Goal: Find specific page/section: Locate a particular part of the current website

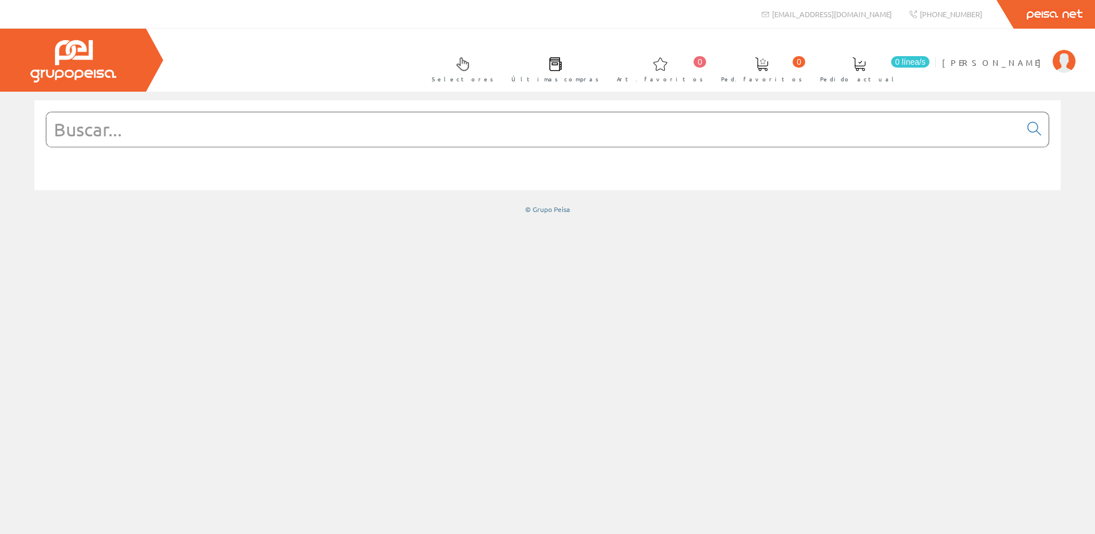
click at [311, 128] on input "text" at bounding box center [533, 129] width 974 height 34
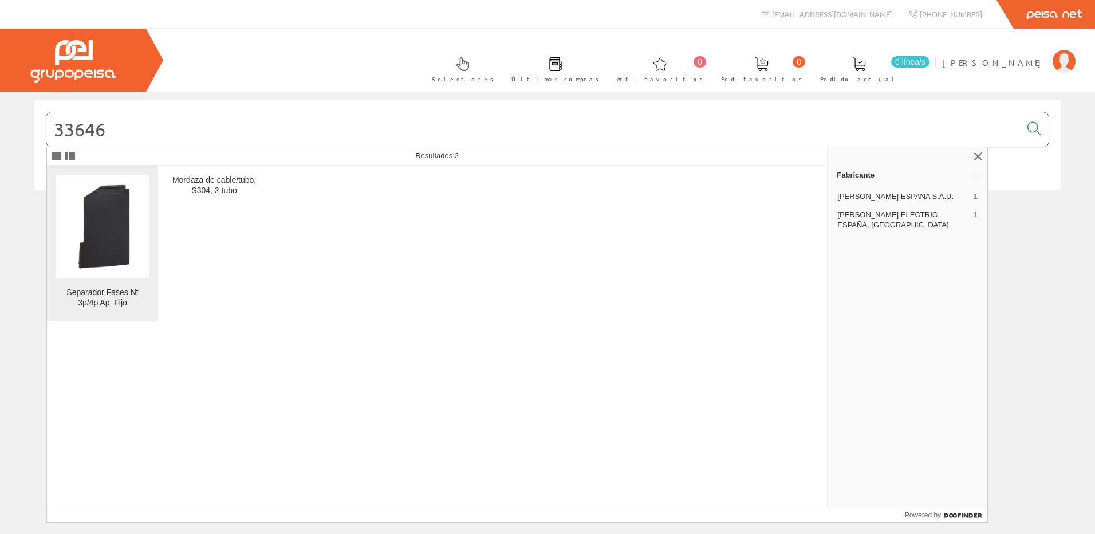
type input "33646"
click at [85, 224] on img at bounding box center [102, 226] width 93 height 93
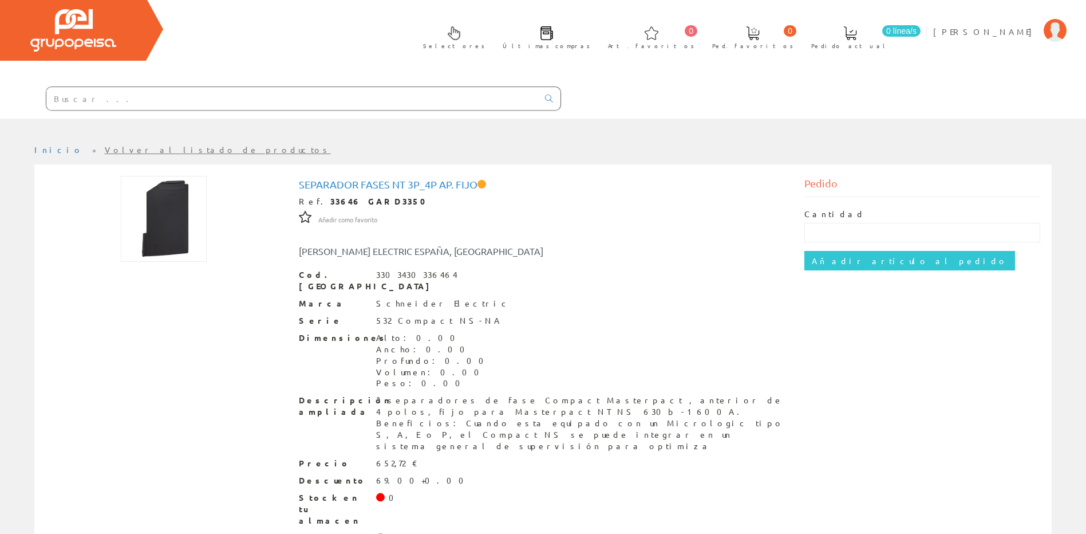
scroll to position [44, 0]
